Goal: Task Accomplishment & Management: Manage account settings

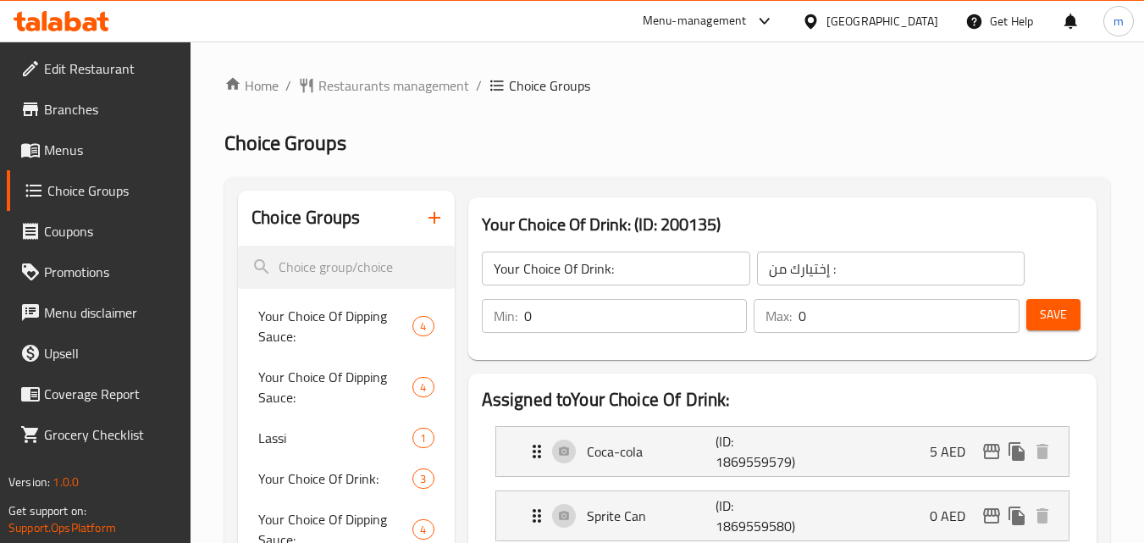
scroll to position [323, 0]
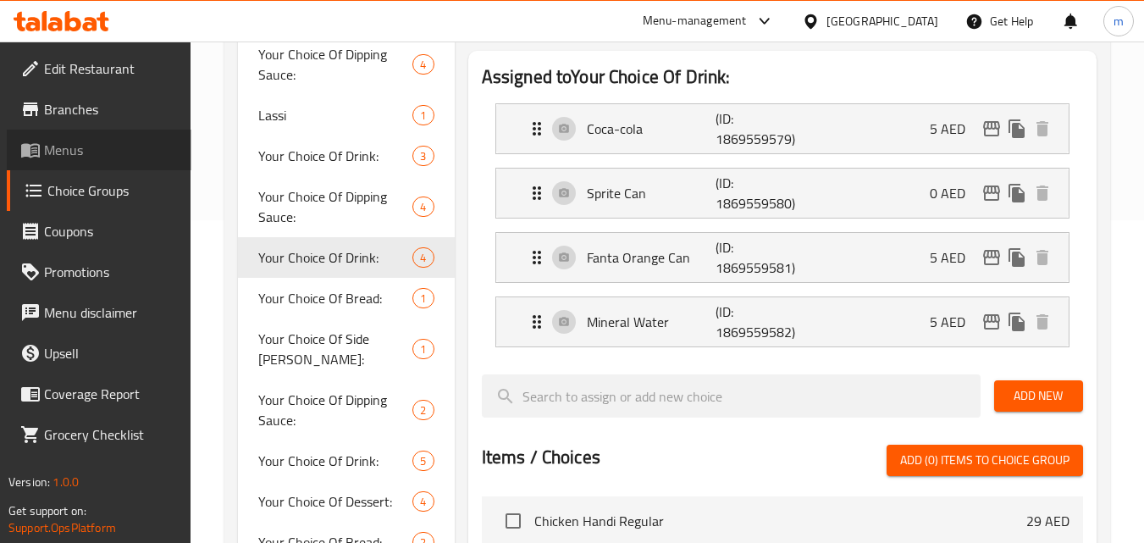
click at [68, 148] on span "Menus" at bounding box center [111, 150] width 134 height 20
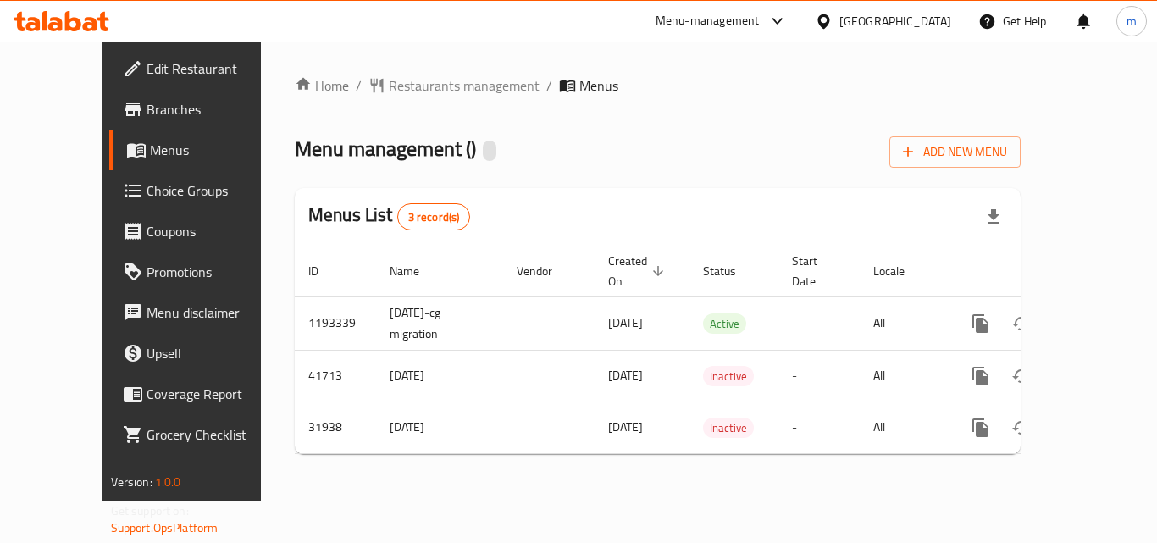
click at [146, 102] on span "Branches" at bounding box center [213, 109] width 135 height 20
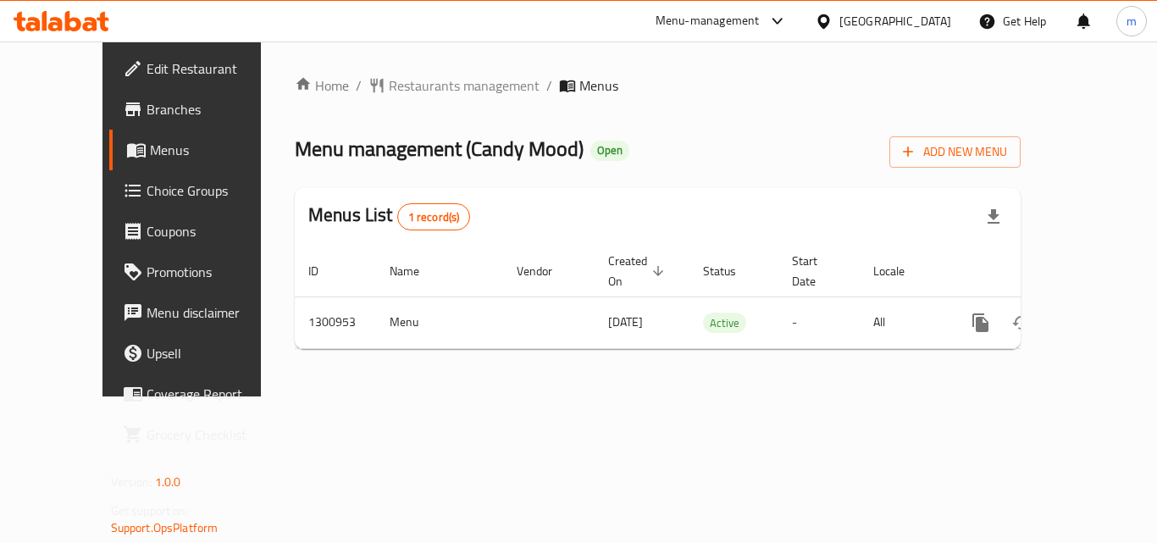
click at [150, 152] on span "Menus" at bounding box center [216, 150] width 132 height 20
click at [400, 64] on div "Home / Restaurants management / Menus Menu management ( Candy Mood ) Open Add N…" at bounding box center [657, 218] width 793 height 355
click at [389, 82] on span "Restaurants management" at bounding box center [464, 85] width 151 height 20
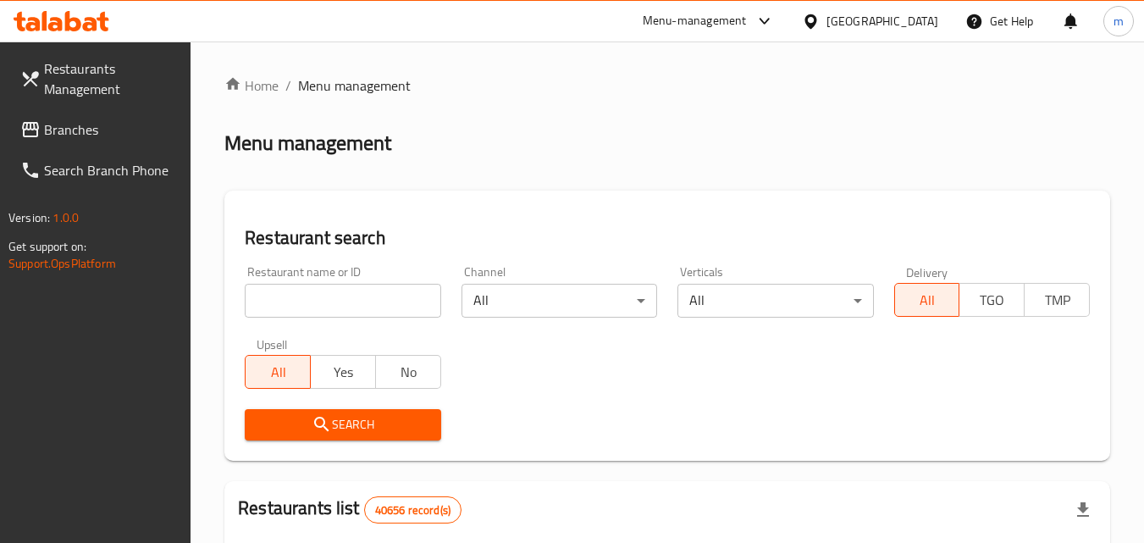
click at [315, 303] on div at bounding box center [572, 271] width 1144 height 543
click at [315, 303] on input "search" at bounding box center [343, 301] width 196 height 34
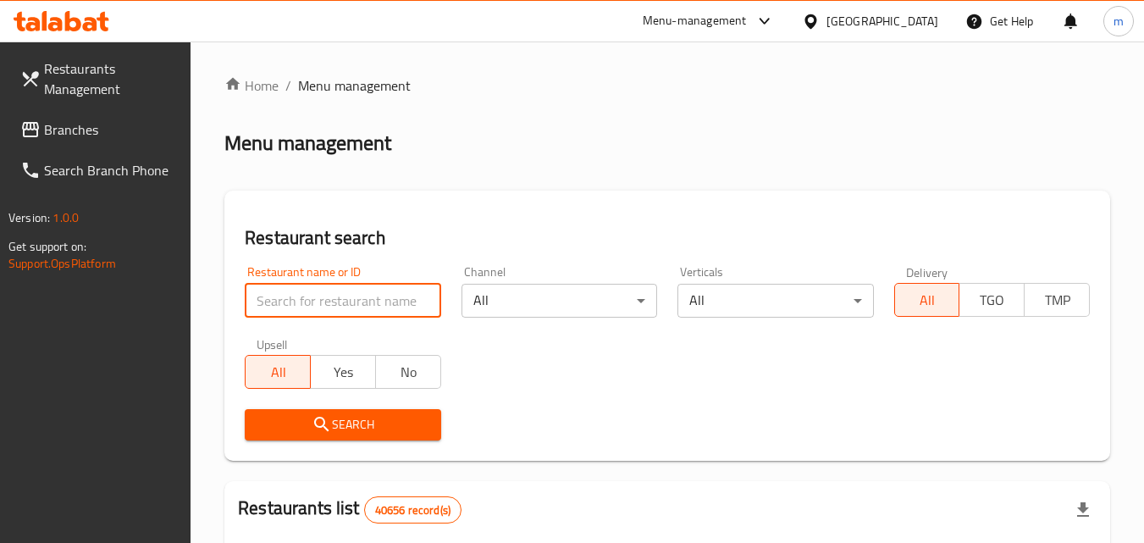
paste input "701710"
type input "701710"
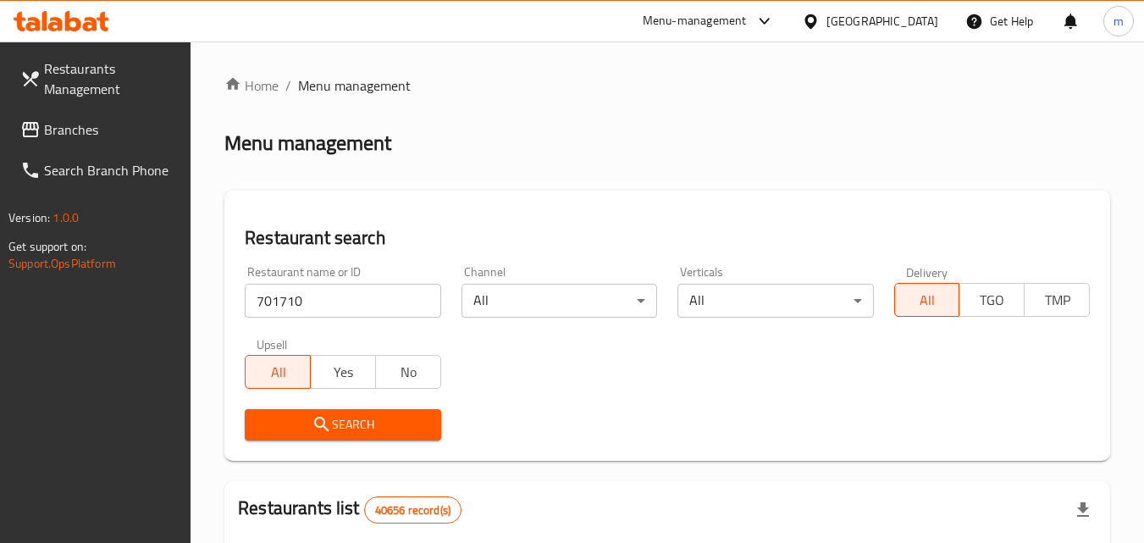
click at [323, 417] on icon "submit" at bounding box center [322, 424] width 20 height 20
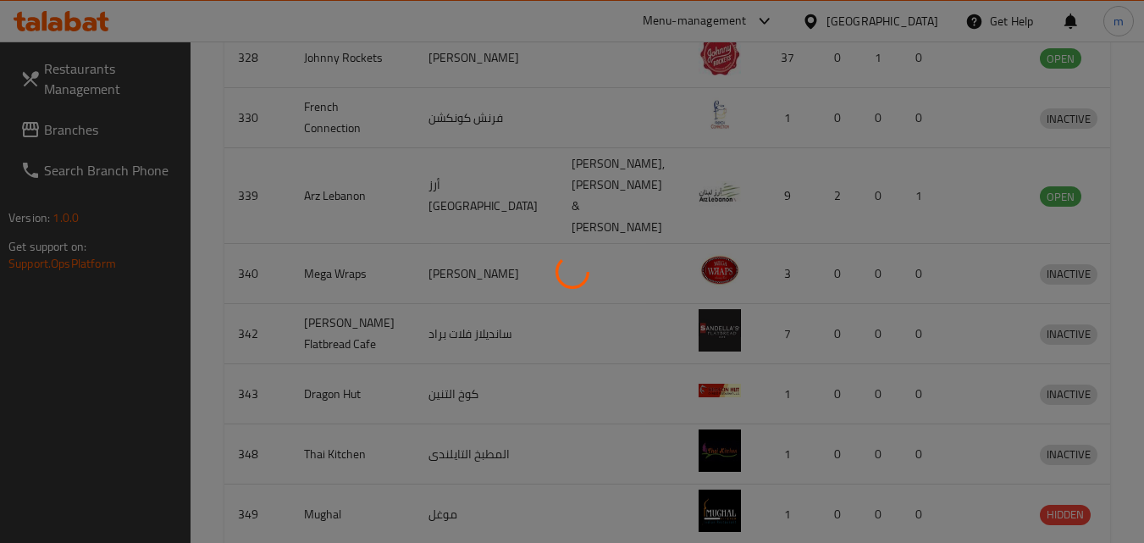
scroll to position [198, 0]
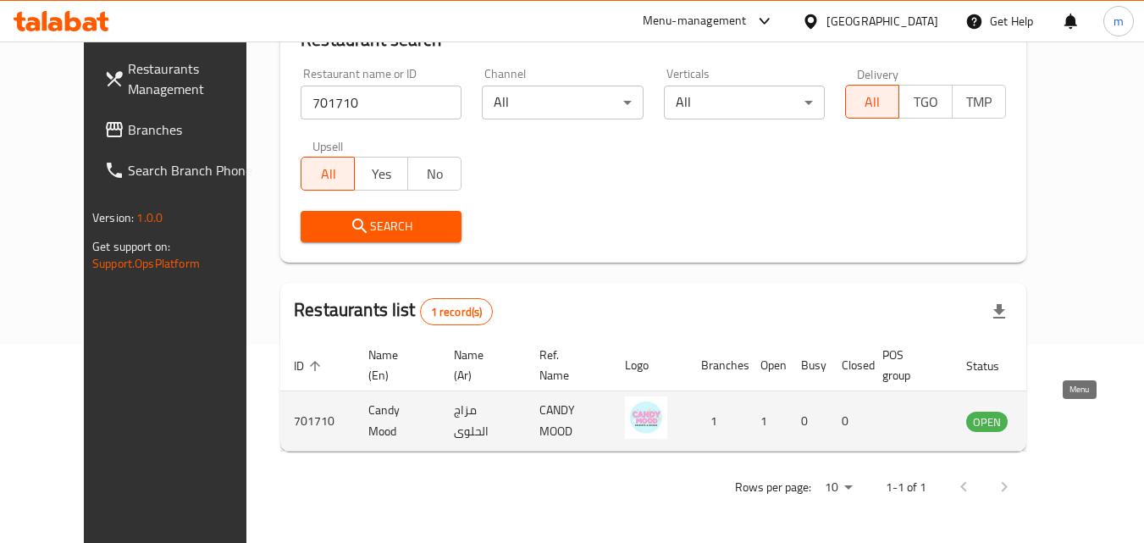
click at [1074, 421] on icon "enhanced table" at bounding box center [1065, 422] width 19 height 14
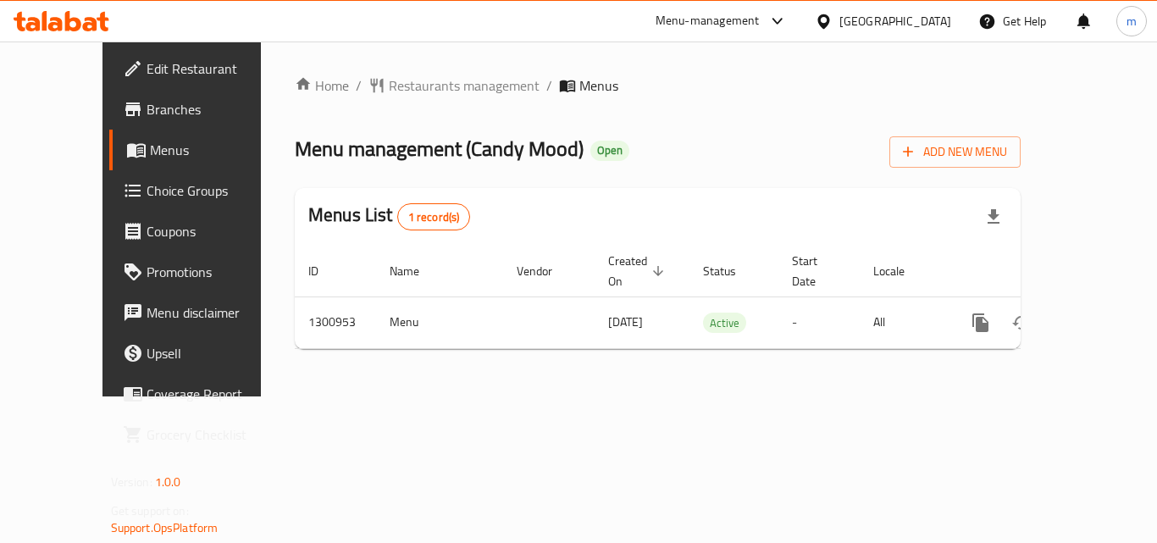
click at [109, 203] on link "Choice Groups" at bounding box center [202, 190] width 186 height 41
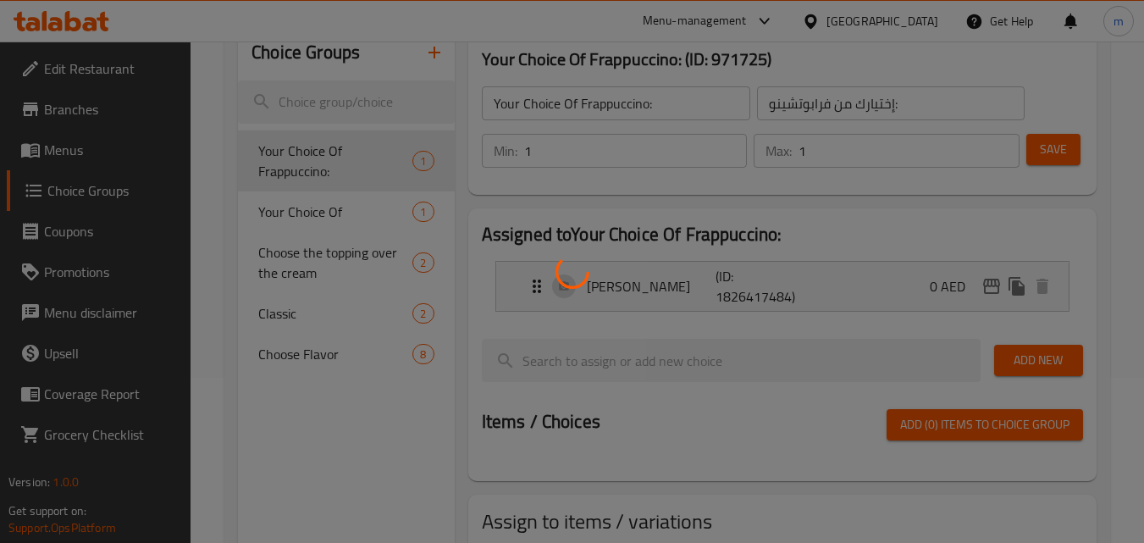
scroll to position [169, 0]
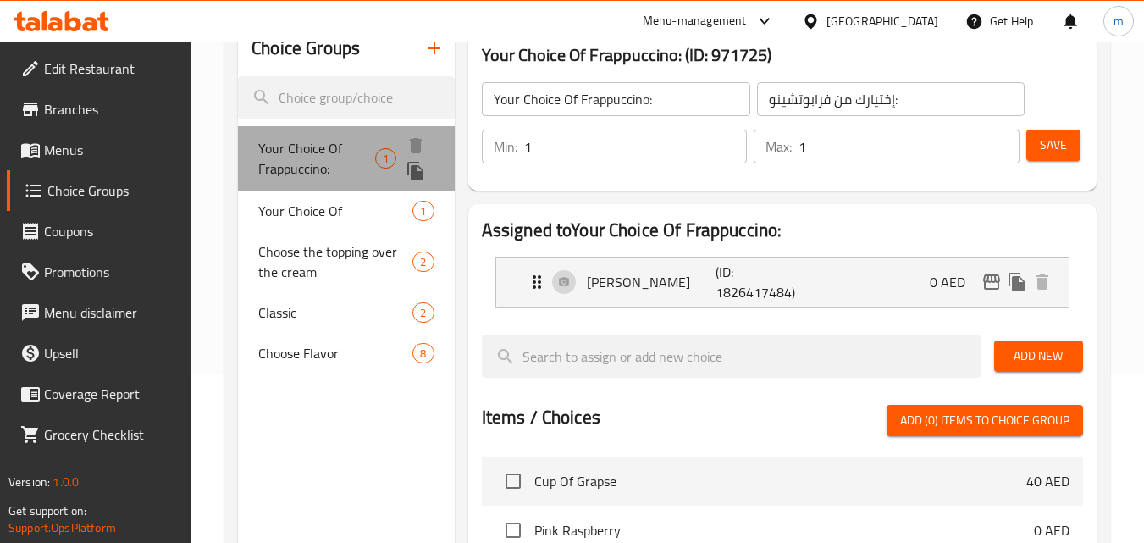
click at [349, 159] on span "Your Choice Of Frappuccino:" at bounding box center [316, 158] width 117 height 41
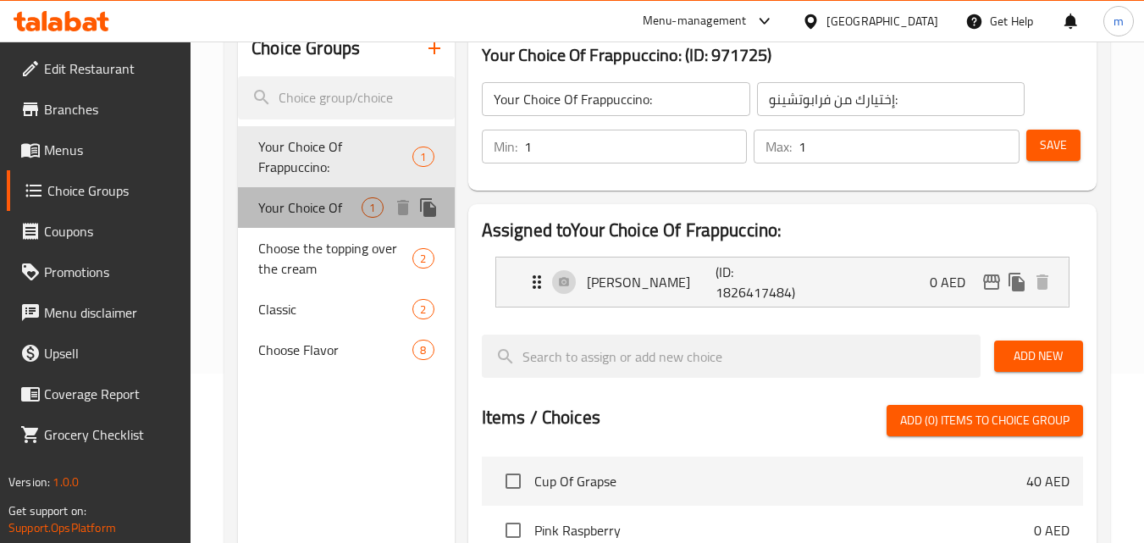
click at [310, 208] on span "Your Choice Of" at bounding box center [309, 207] width 103 height 20
type input "Your Choice Of"
type input "إختيارك من"
type input "0"
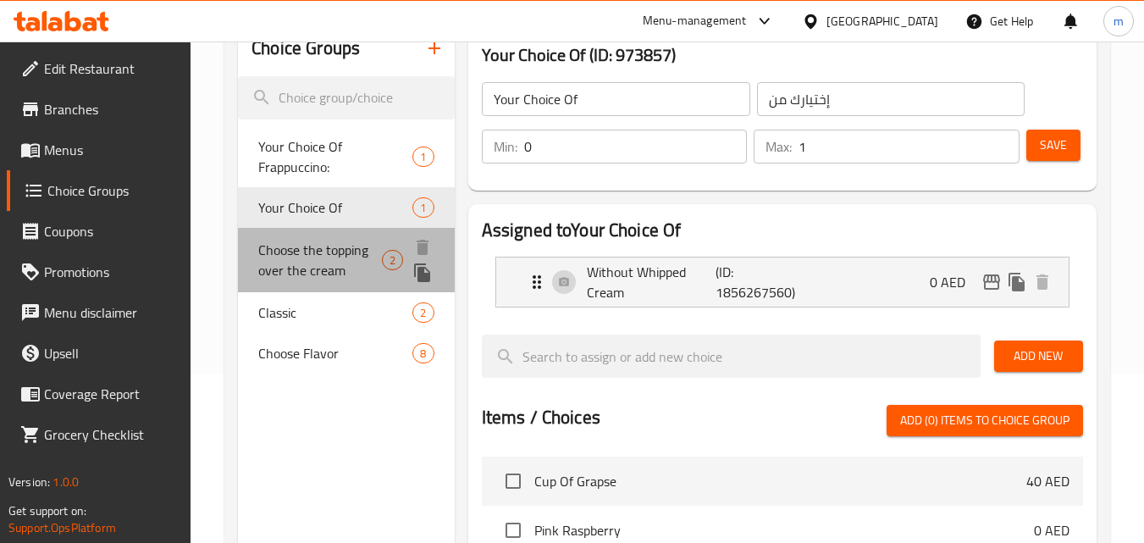
click at [302, 267] on span "Choose the topping over the cream" at bounding box center [319, 260] width 123 height 41
type input "Choose the topping over the cream"
type input "اختر التزيين فوق الكريمة"
type input "2"
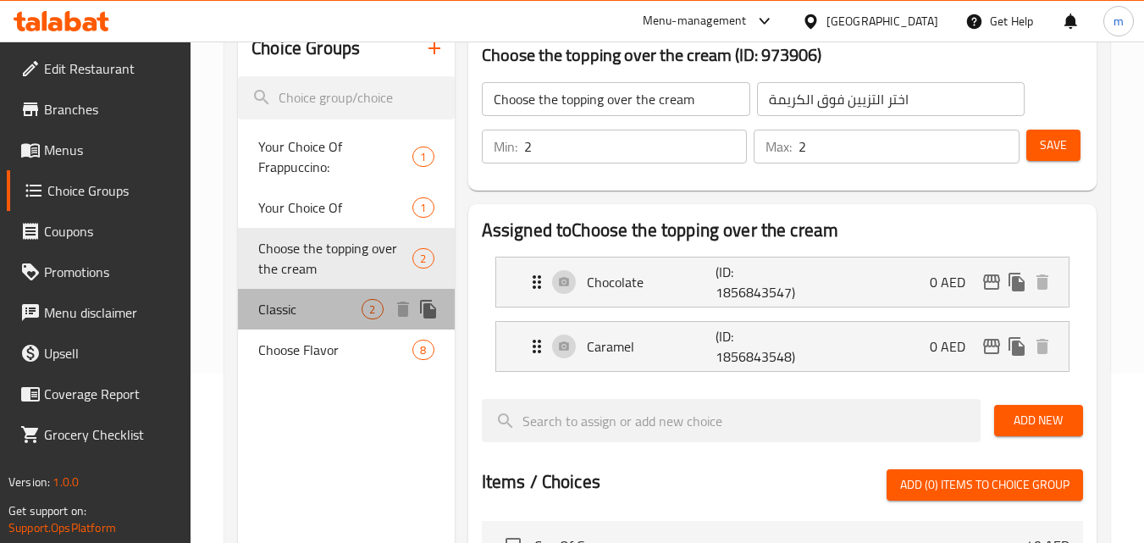
click at [292, 311] on span "Classic" at bounding box center [309, 309] width 103 height 20
type input "Classic"
type input "كلاسيك"
type input "1"
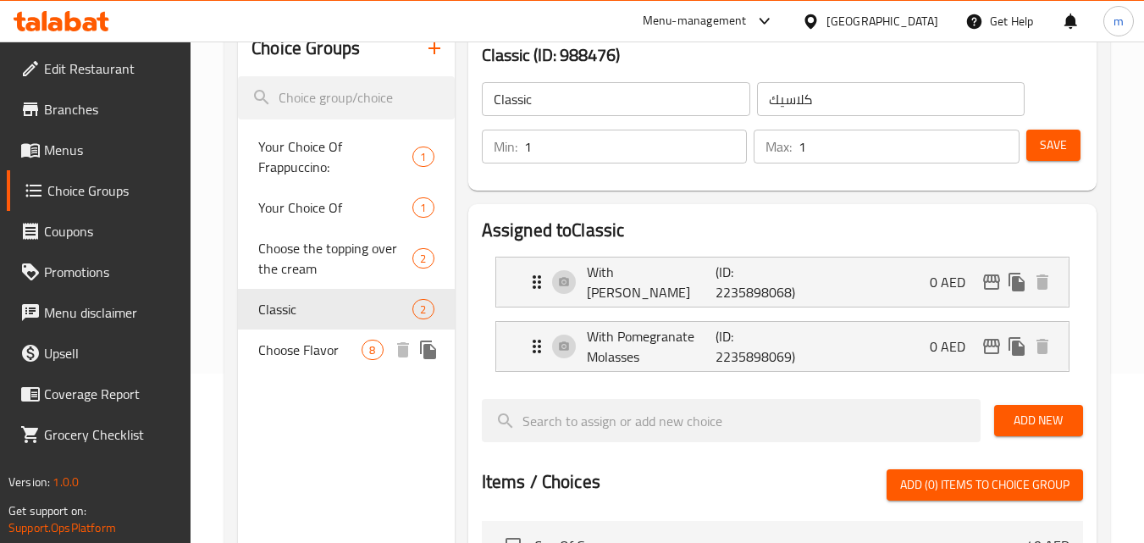
click at [279, 345] on span "Choose Flavor" at bounding box center [309, 350] width 103 height 20
type input "Choose Flavor"
type input "اختر النكهة"
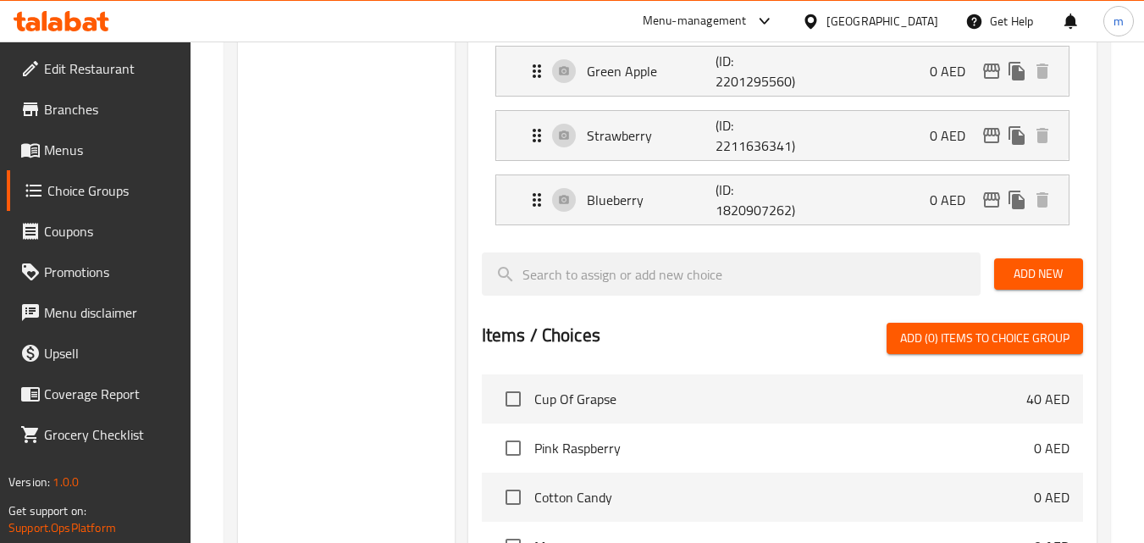
scroll to position [847, 0]
